Goal: Information Seeking & Learning: Learn about a topic

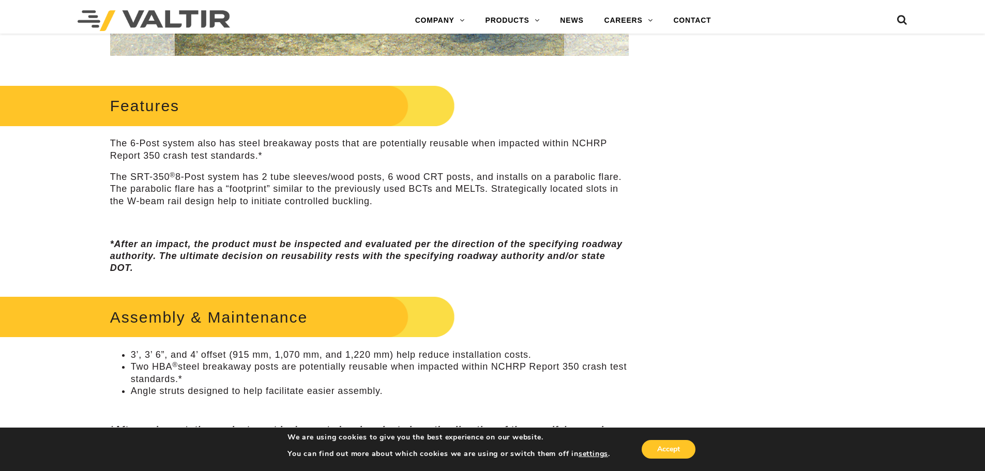
scroll to position [620, 0]
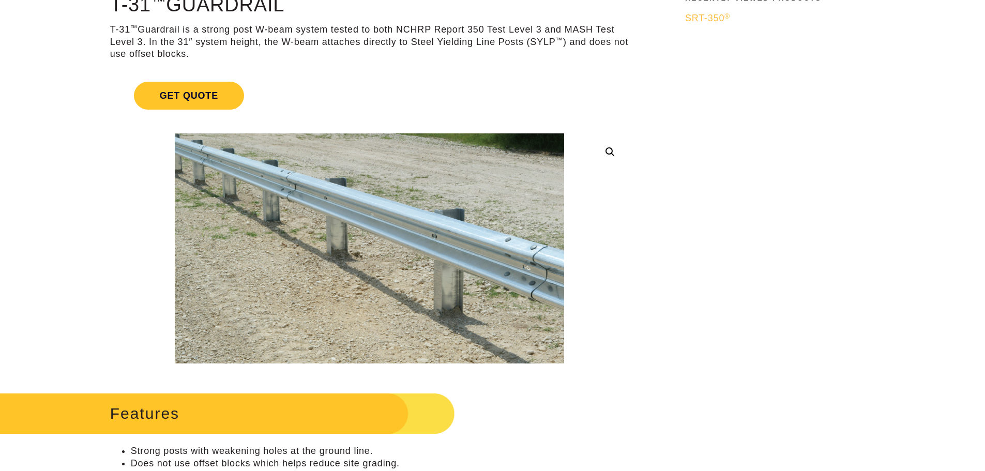
scroll to position [362, 0]
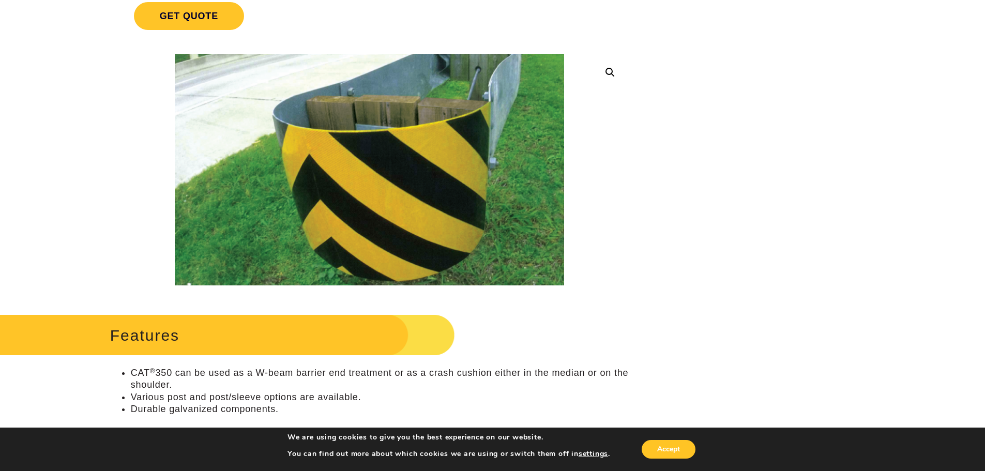
scroll to position [362, 0]
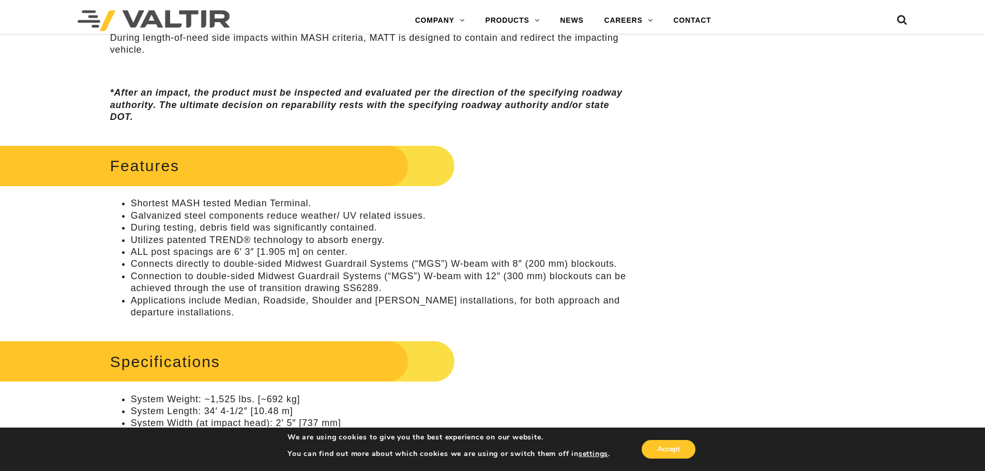
scroll to position [672, 0]
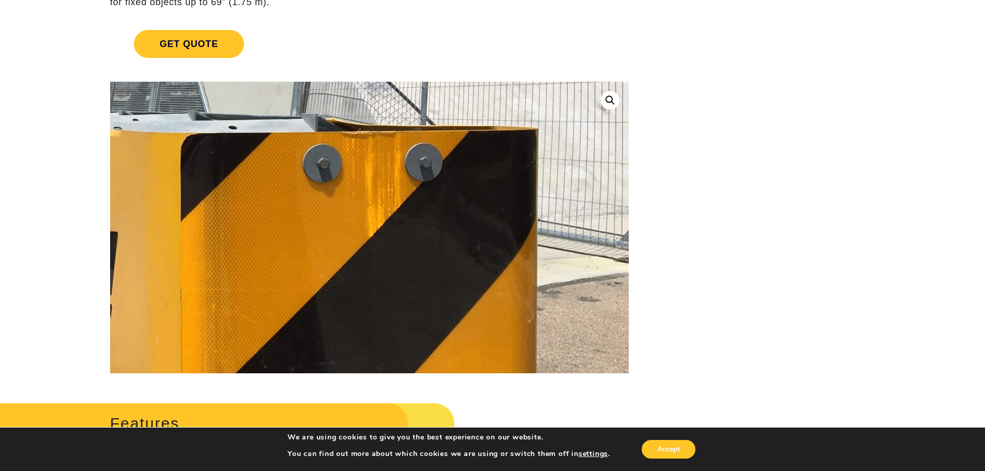
scroll to position [52, 0]
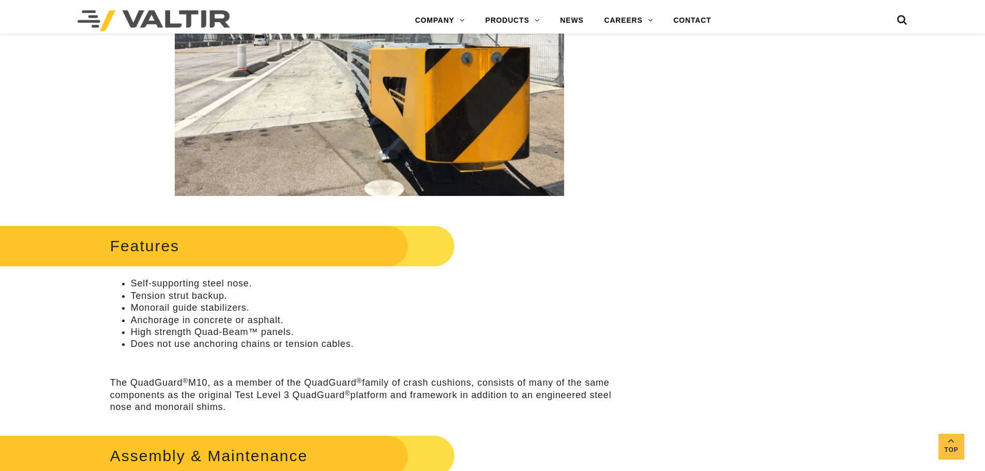
scroll to position [310, 0]
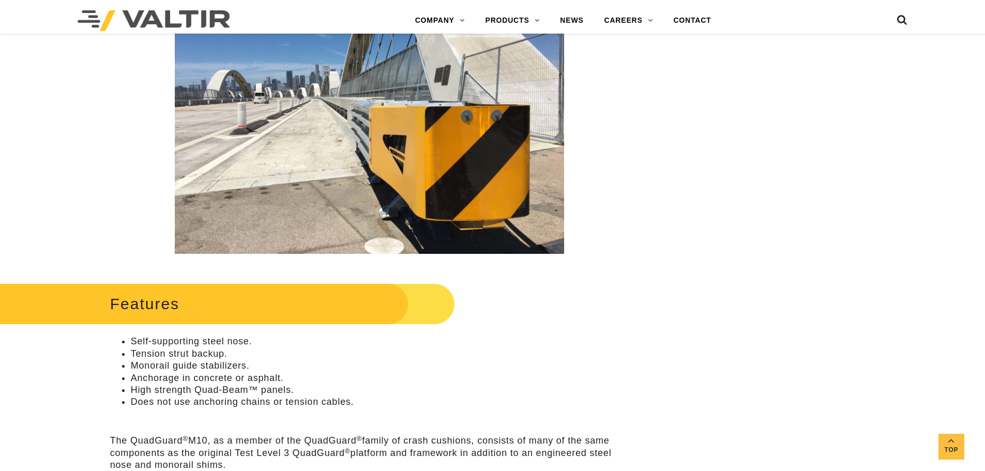
scroll to position [155, 0]
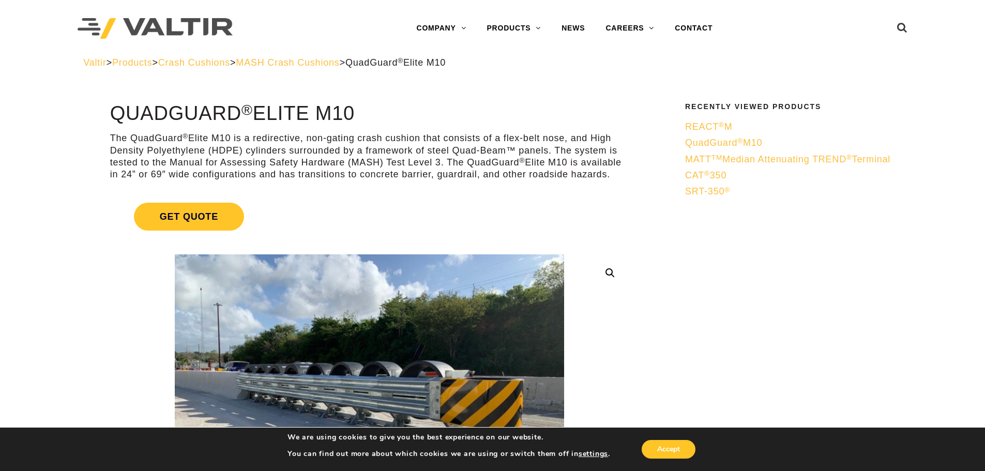
scroll to position [362, 0]
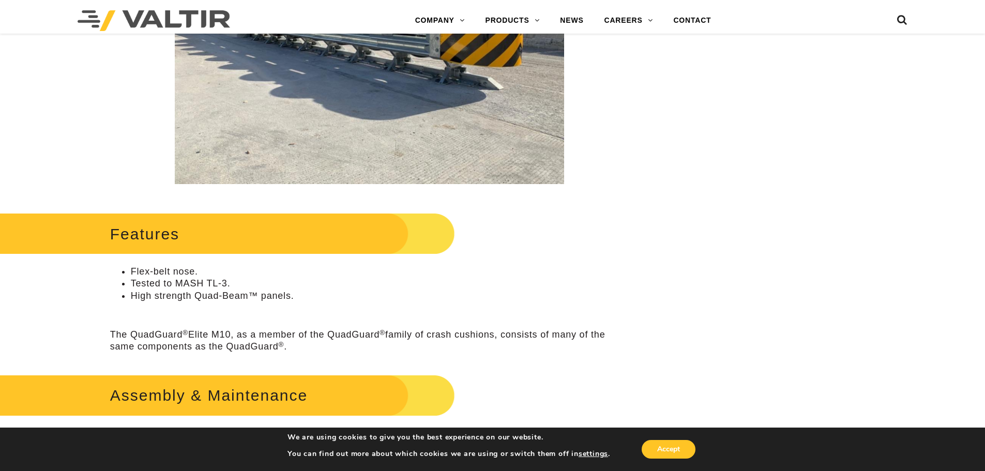
drag, startPoint x: 649, startPoint y: 329, endPoint x: 642, endPoint y: 342, distance: 14.8
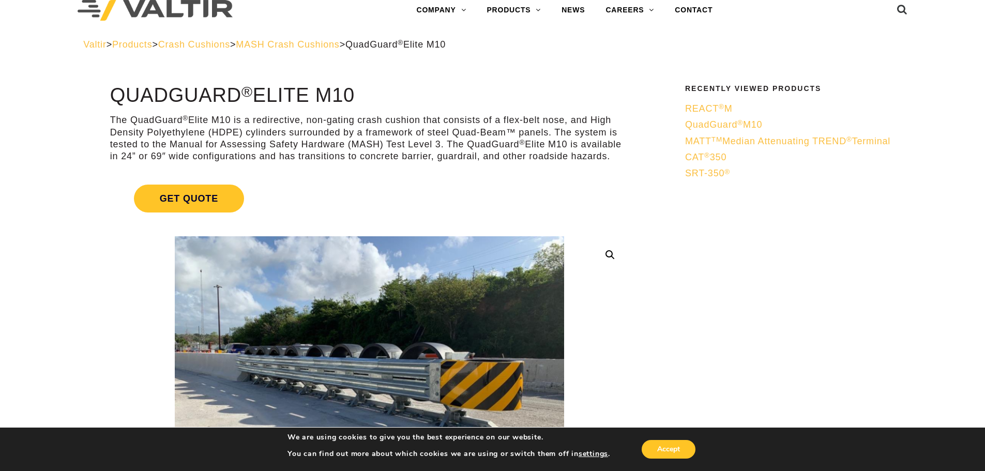
scroll to position [0, 0]
